Goal: Task Accomplishment & Management: Use online tool/utility

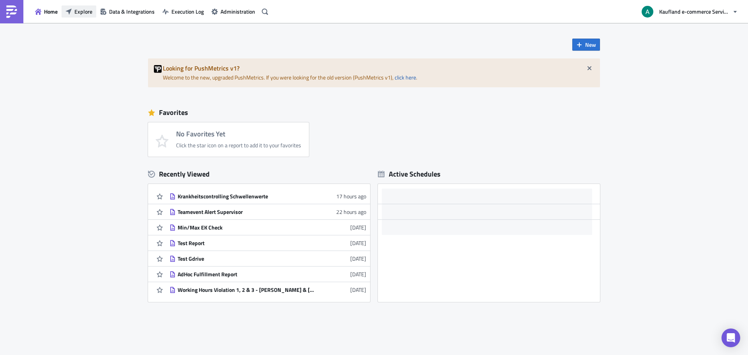
click at [86, 13] on span "Explore" at bounding box center [83, 11] width 18 height 8
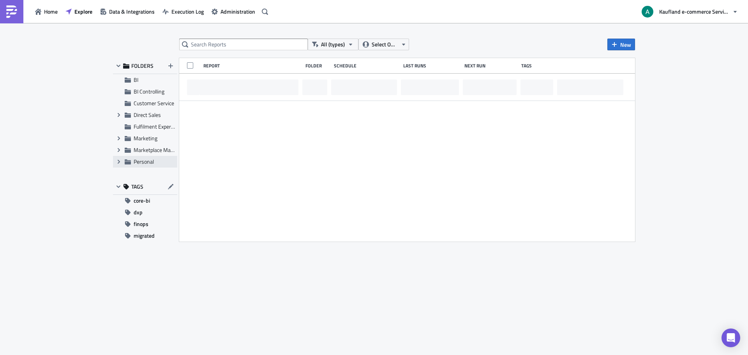
click at [146, 165] on div "Expand group Personal" at bounding box center [145, 162] width 64 height 12
click at [117, 164] on icon "Expand group" at bounding box center [119, 162] width 6 height 6
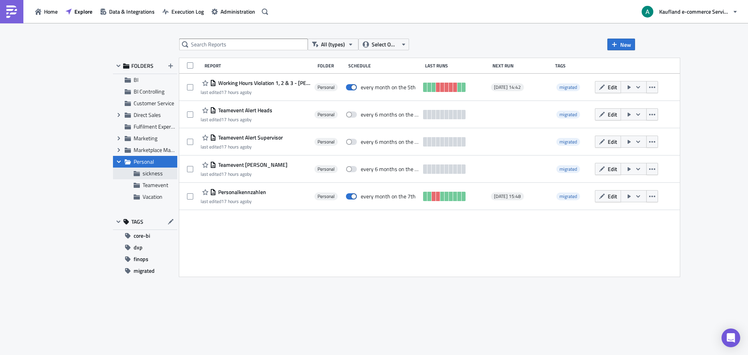
click at [141, 175] on div "sickness" at bounding box center [145, 174] width 64 height 12
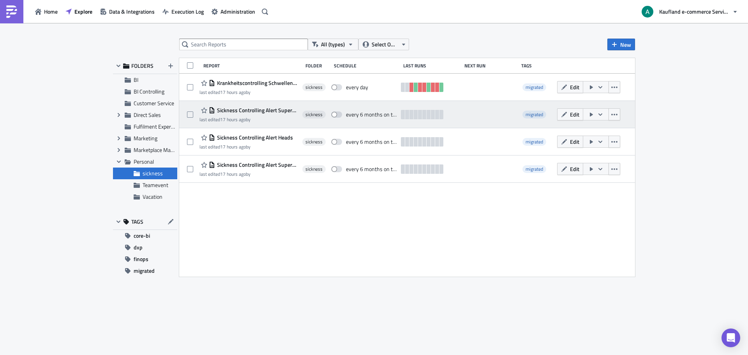
click at [285, 116] on div "Sickness Controlling Alert Supervisor (copy) (copy) last edited 17 hours ago by" at bounding box center [249, 115] width 99 height 18
click at [568, 119] on button "Edit" at bounding box center [570, 114] width 26 height 12
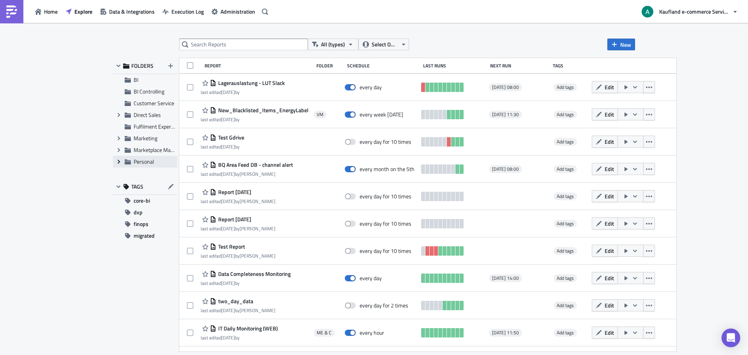
click at [120, 162] on icon at bounding box center [119, 162] width 2 height 4
click at [156, 176] on span "sickness" at bounding box center [153, 173] width 20 height 8
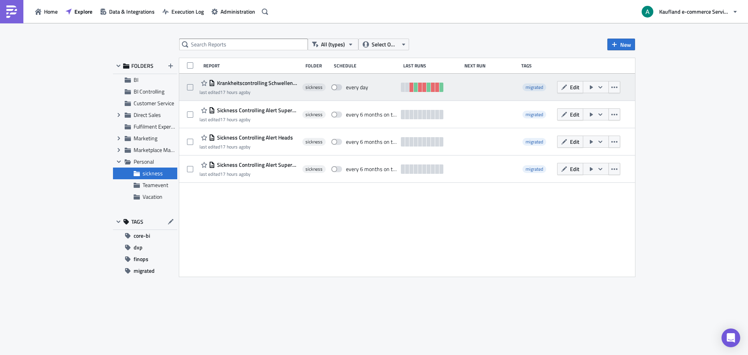
click at [259, 94] on div "last edited 17 hours ago by" at bounding box center [249, 92] width 99 height 6
click at [574, 88] on span "Edit" at bounding box center [574, 87] width 9 height 8
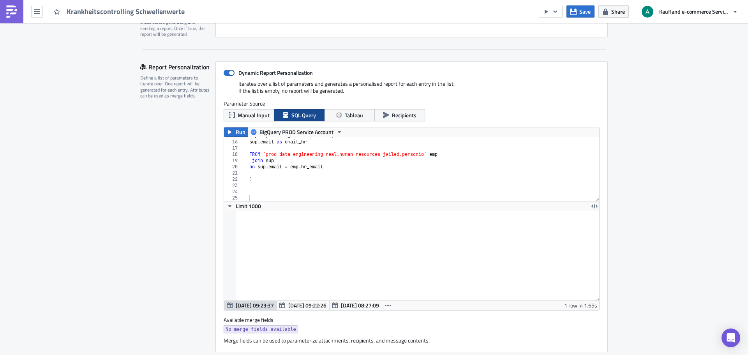
scroll to position [156, 0]
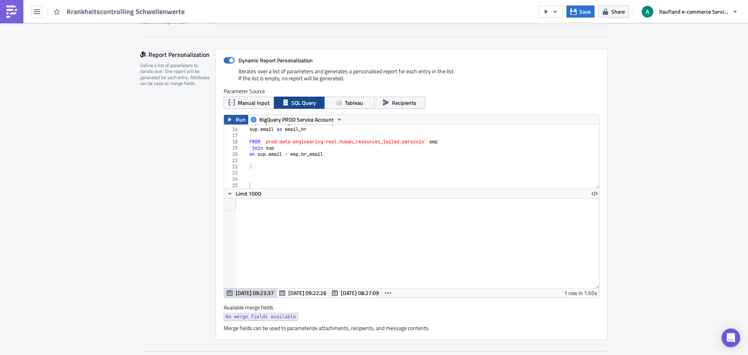
click at [229, 122] on icon "button" at bounding box center [230, 120] width 6 height 6
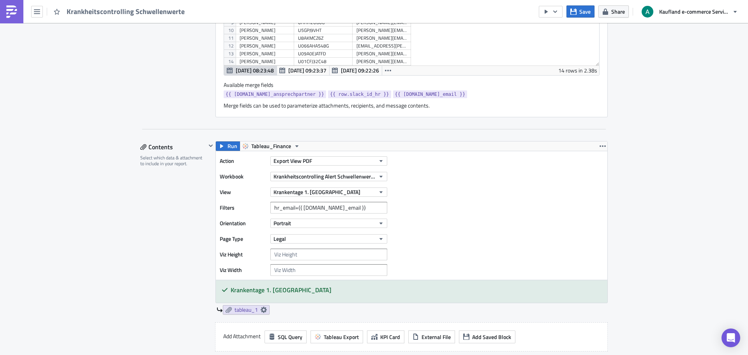
scroll to position [390, 0]
